Goal: Task Accomplishment & Management: Manage account settings

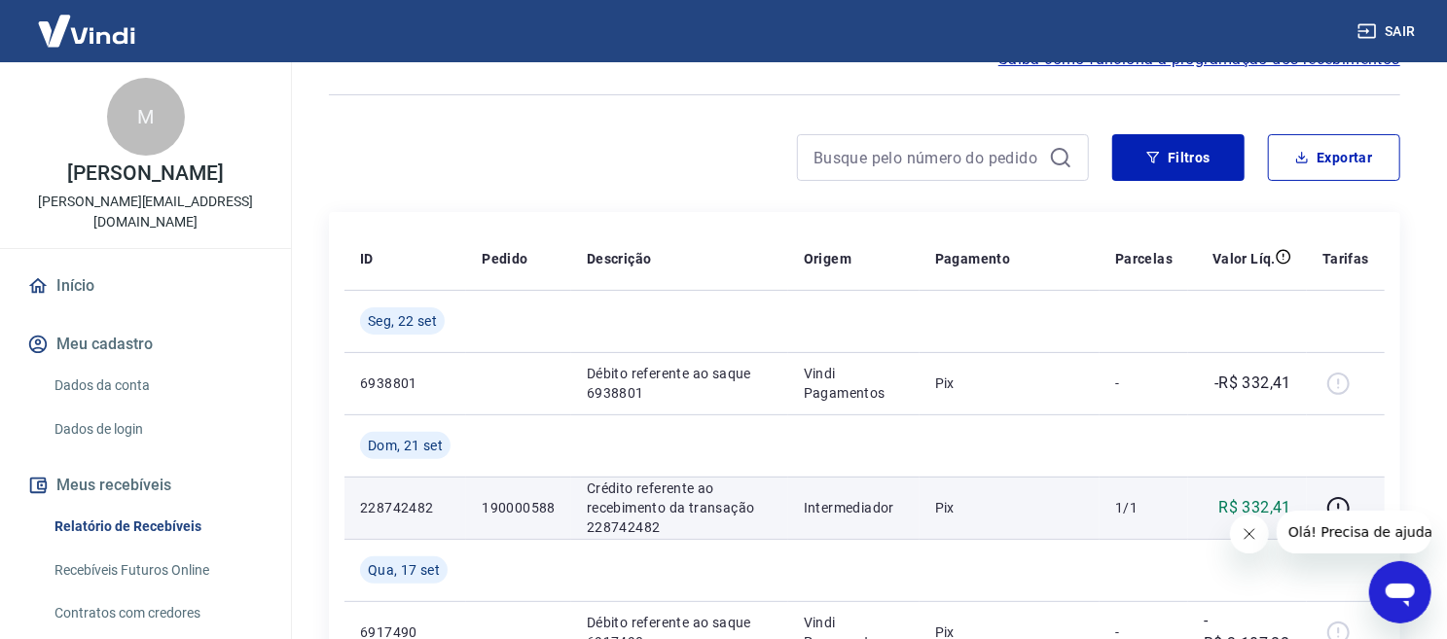
scroll to position [216, 0]
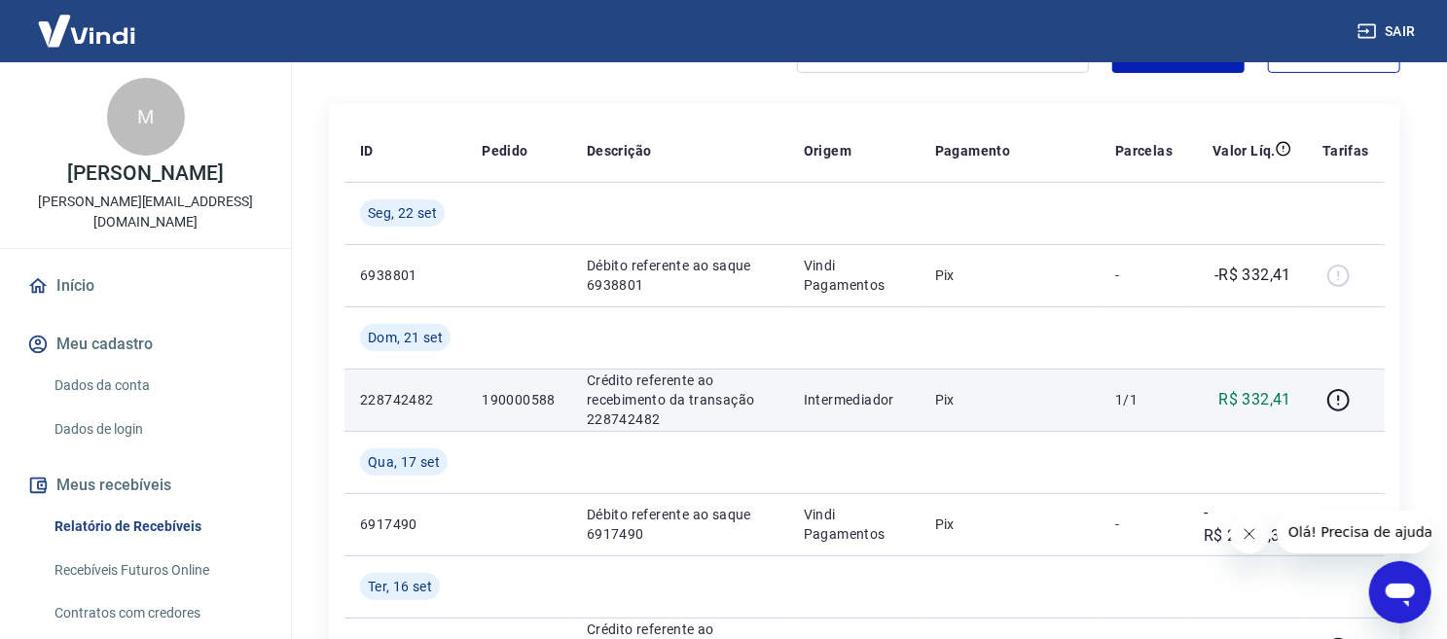
click at [528, 402] on p "190000588" at bounding box center [519, 399] width 74 height 19
copy p "190000588"
click at [1334, 402] on icon "button" at bounding box center [1338, 400] width 24 height 24
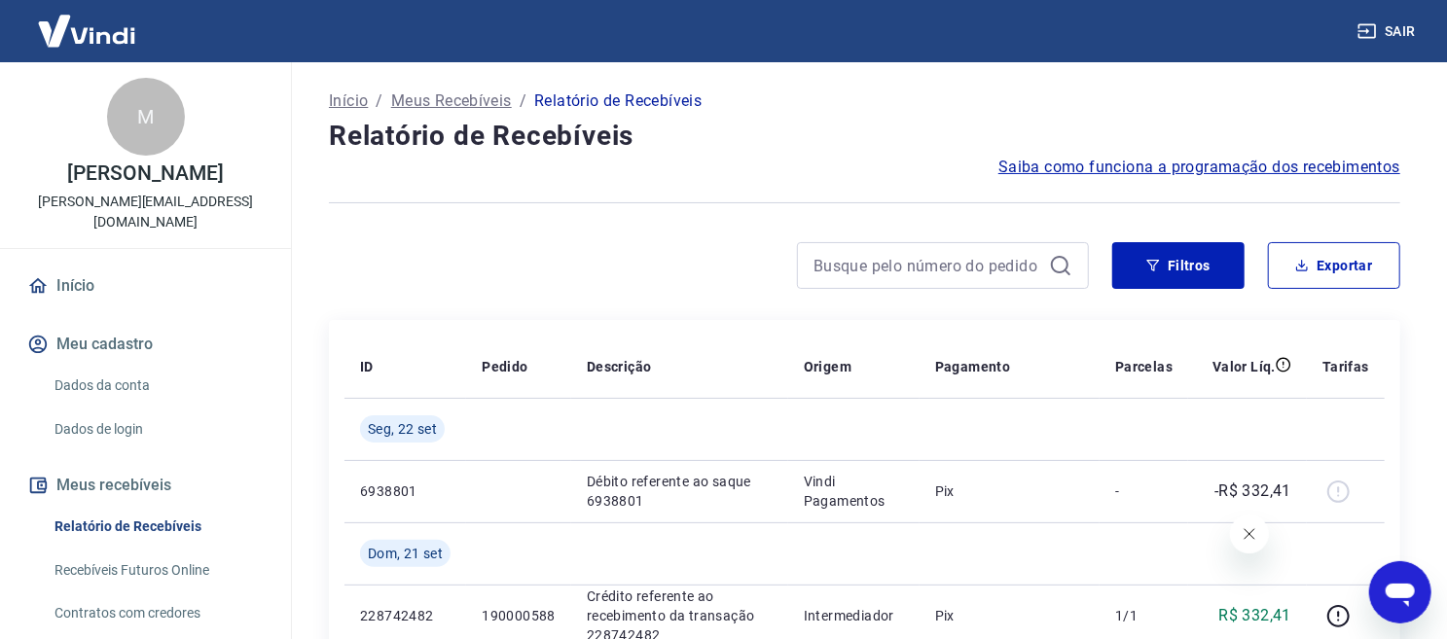
click at [195, 531] on link "Relatório de Recebíveis" at bounding box center [157, 527] width 221 height 40
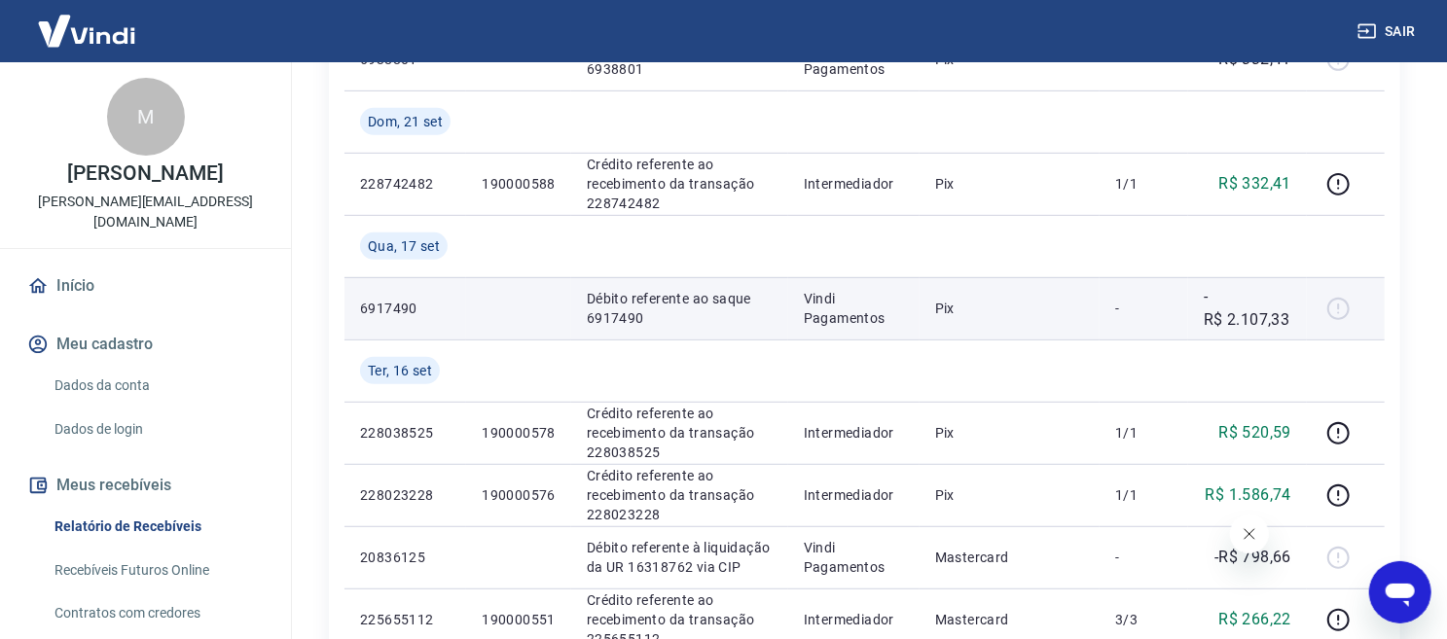
scroll to position [216, 0]
